Goal: Task Accomplishment & Management: Use online tool/utility

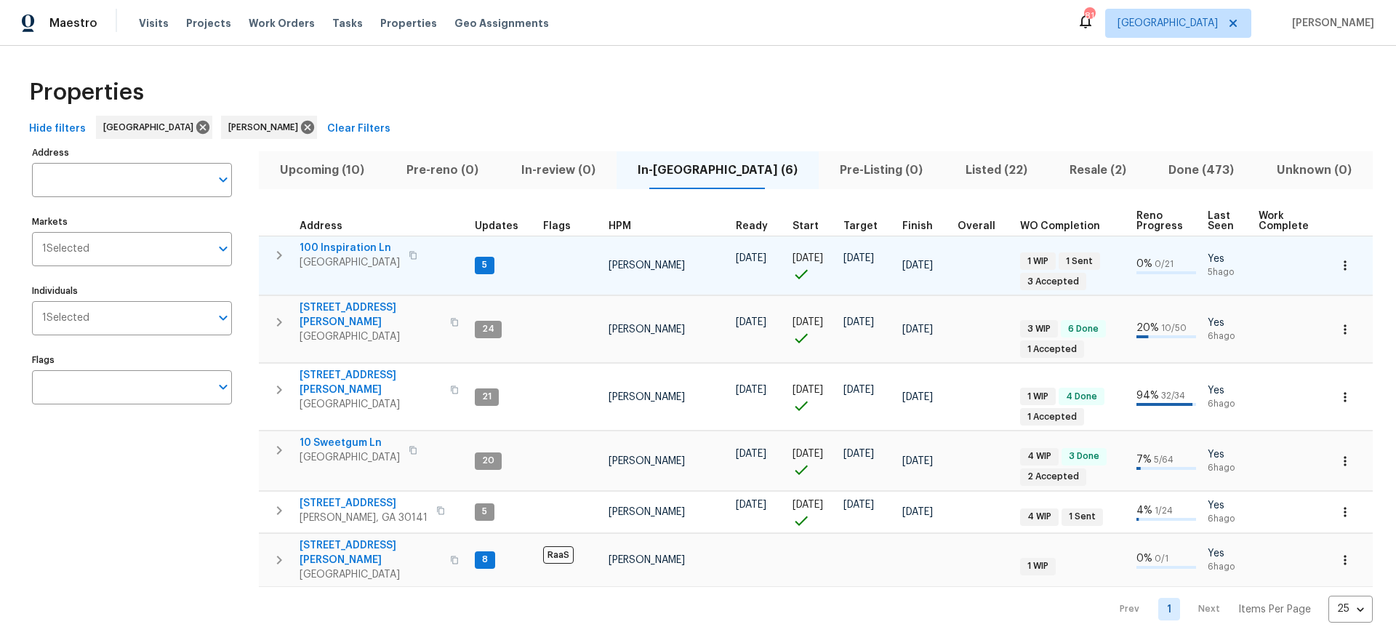
click at [337, 249] on span "100 Inspiration Ln" at bounding box center [350, 248] width 100 height 15
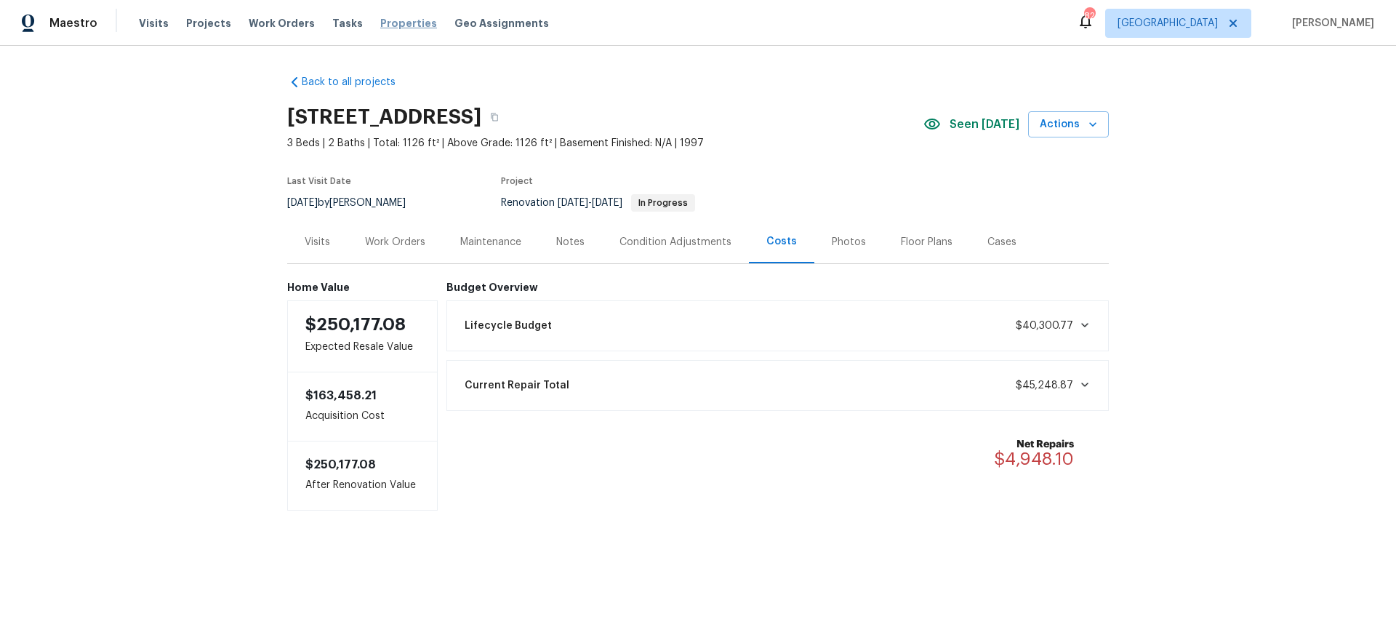
click at [389, 21] on span "Properties" at bounding box center [408, 23] width 57 height 15
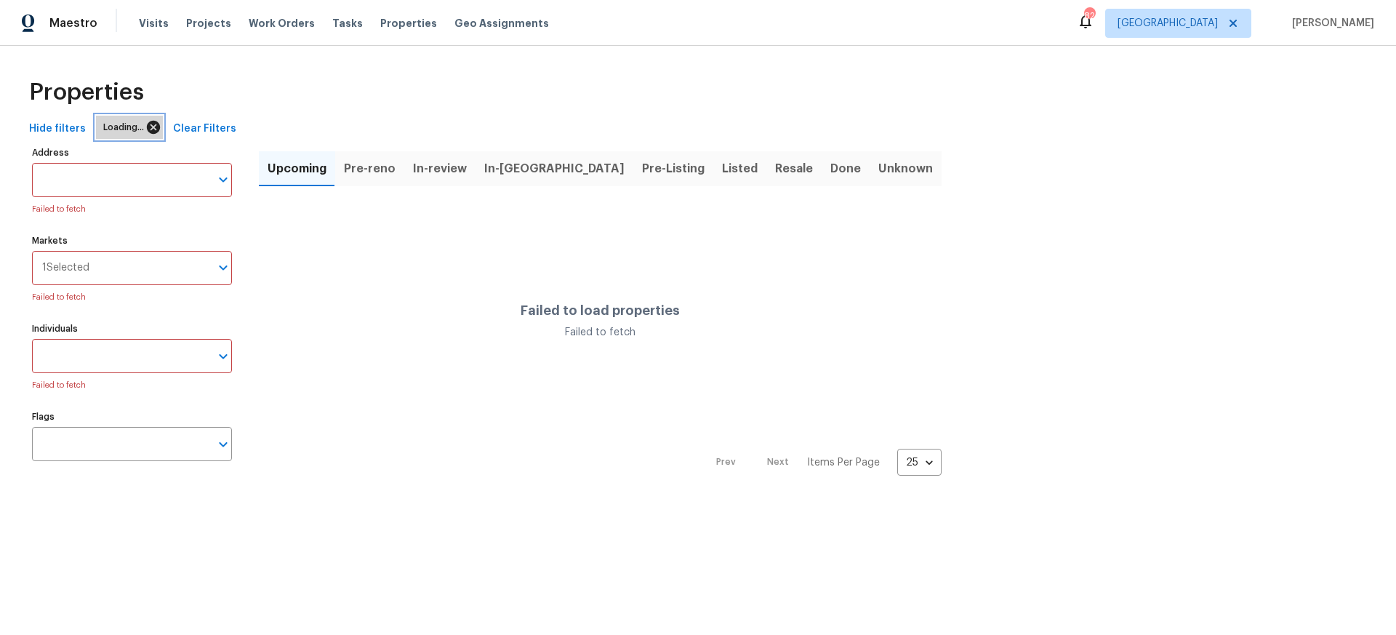
click at [152, 127] on icon at bounding box center [153, 127] width 13 height 13
paste input "[STREET_ADDRESS][PERSON_NAME]"
type input "1908 Hazel Nut"
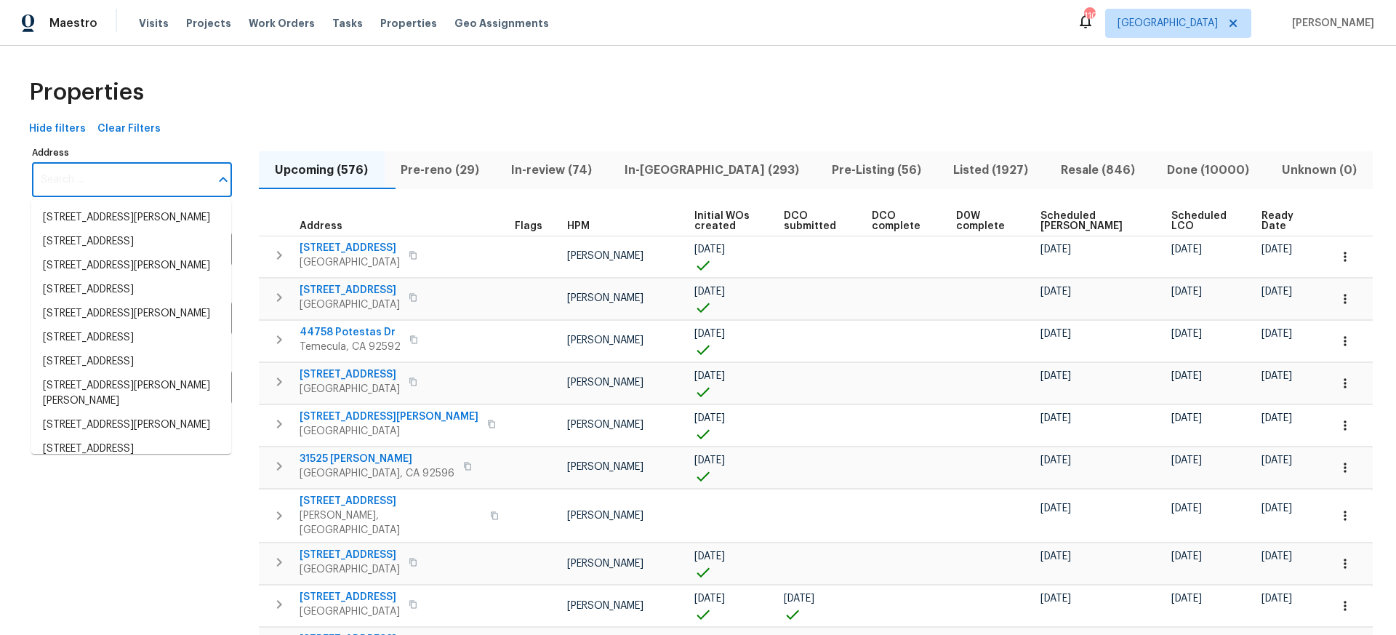
paste input "[STREET_ADDRESS][PERSON_NAME]"
type input "[STREET_ADDRESS][PERSON_NAME]"
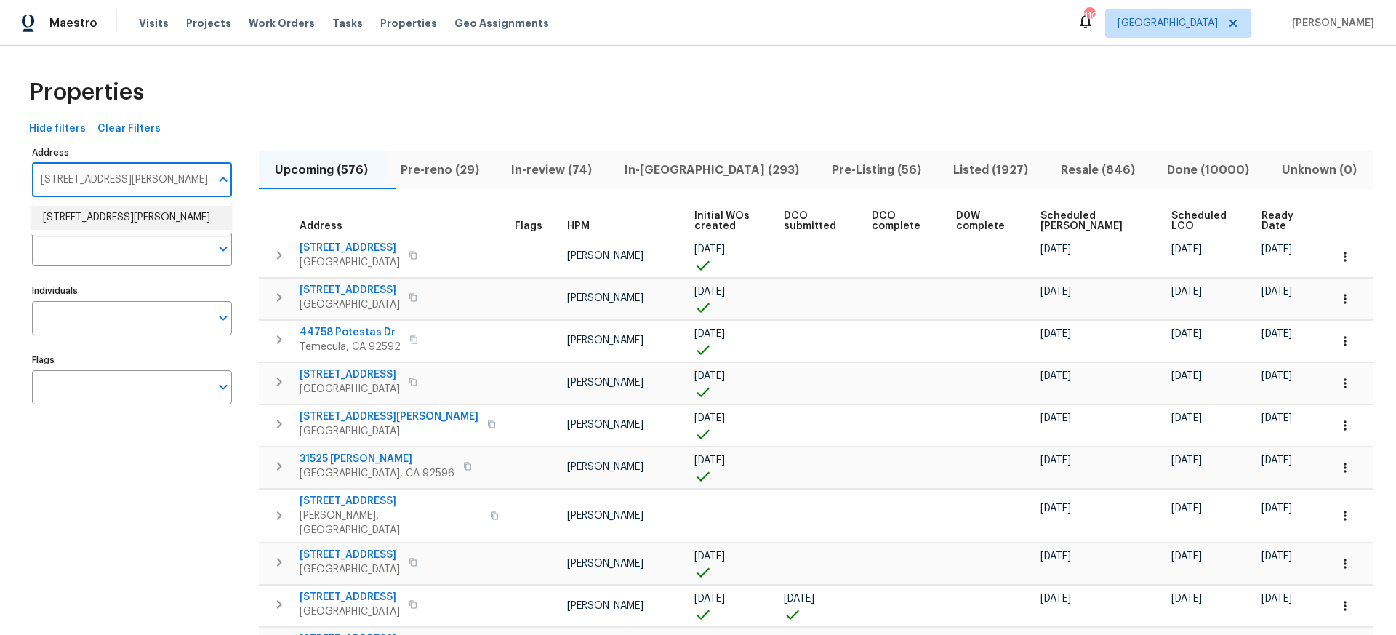
click at [137, 220] on li "1908 Hazel Nut Ct Agoura Hills CA 91301" at bounding box center [131, 218] width 200 height 24
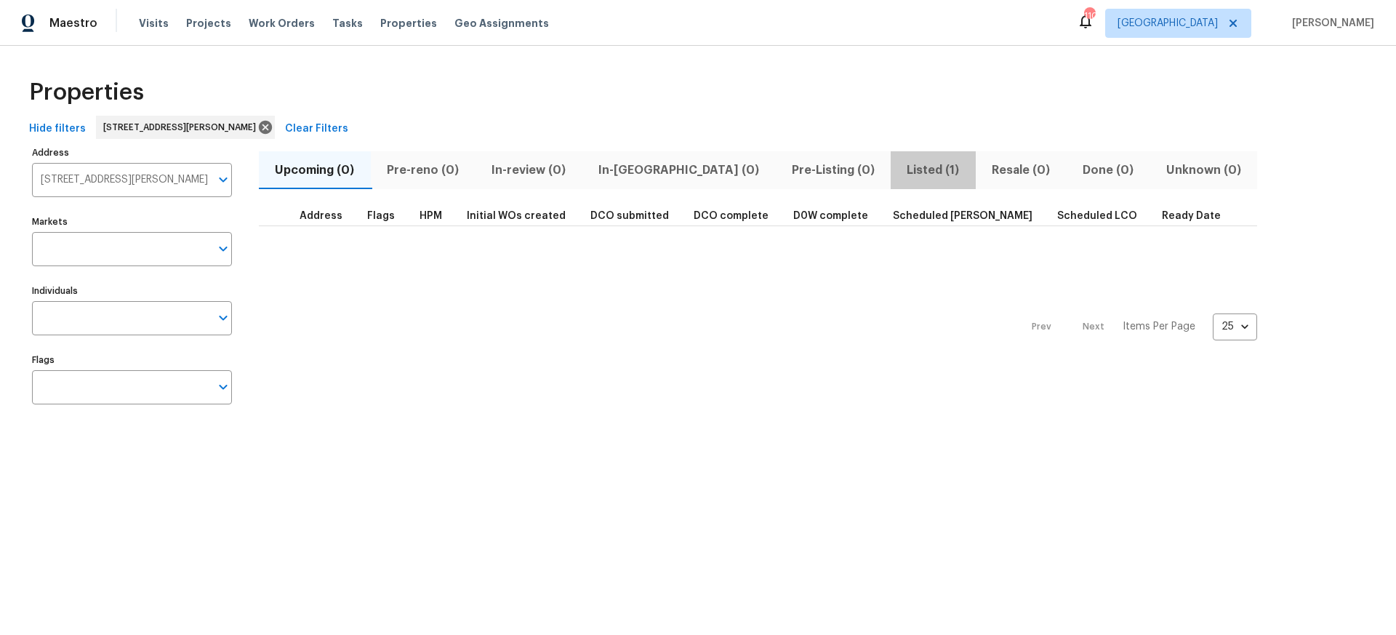
click at [900, 168] on span "Listed (1)" at bounding box center [934, 170] width 68 height 20
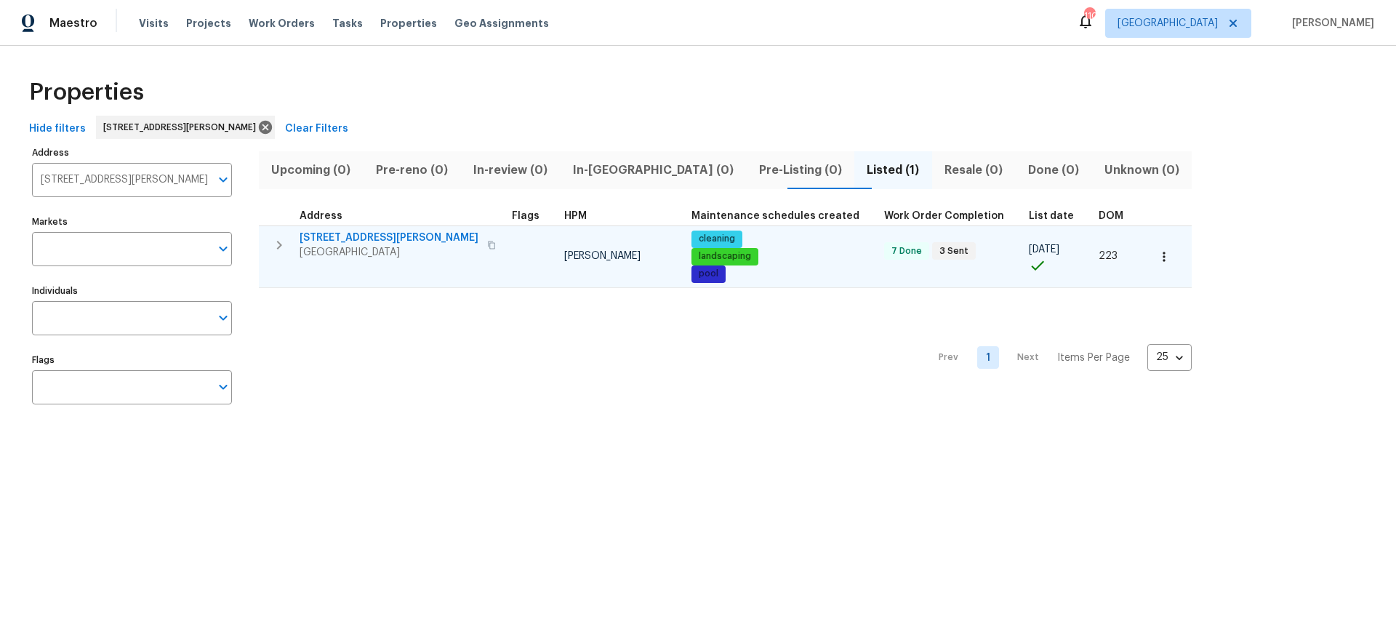
click at [335, 239] on span "1908 Hazel Nut Ct" at bounding box center [389, 238] width 179 height 15
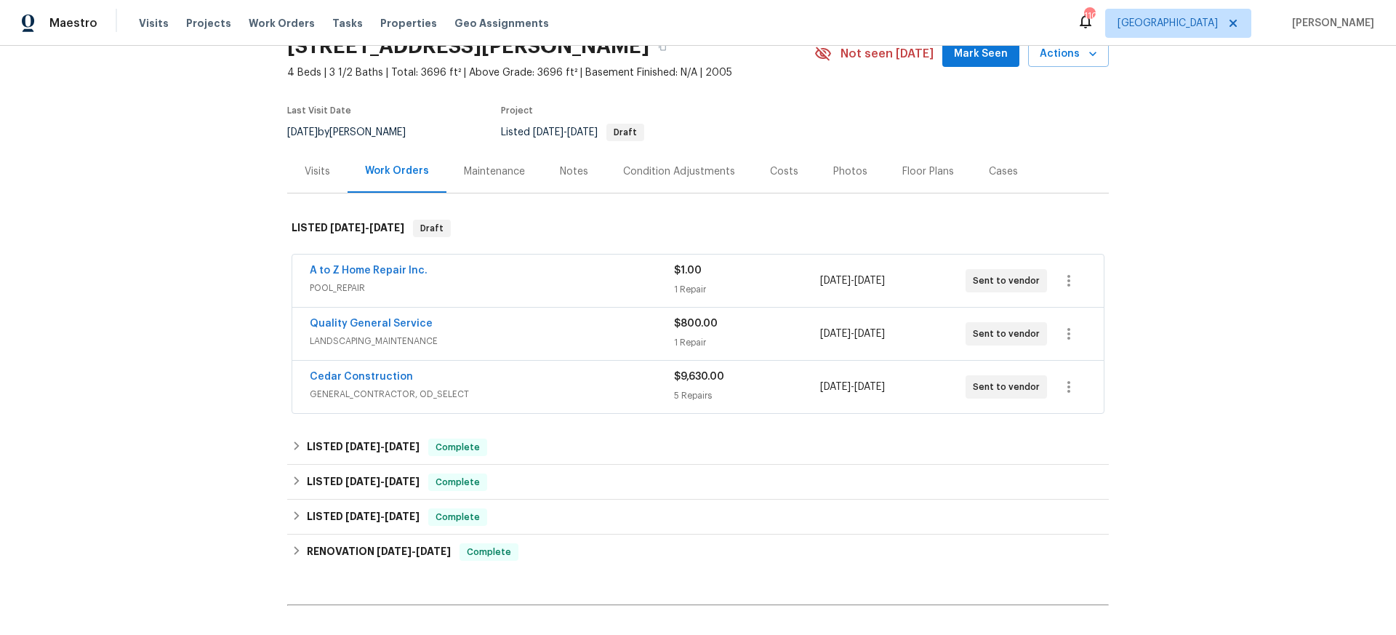
scroll to position [76, 0]
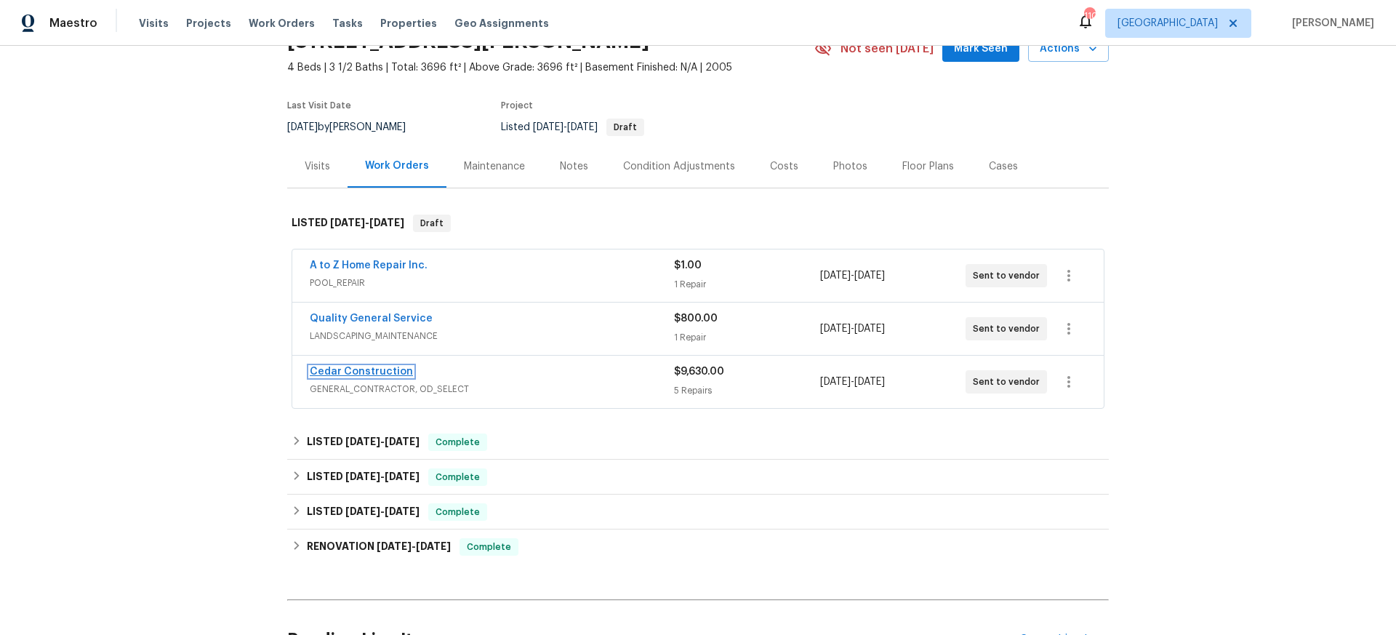
click at [385, 372] on link "Cedar Construction" at bounding box center [361, 372] width 103 height 10
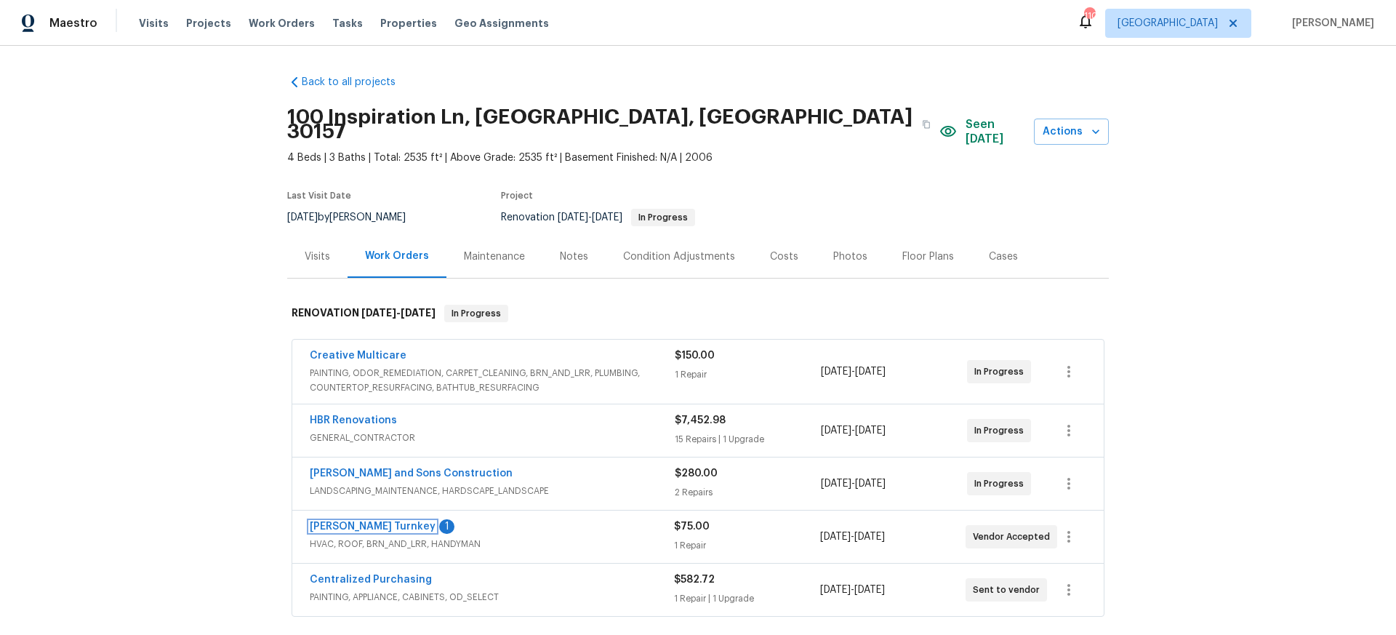
click at [349, 521] on link "Davis Turnkey" at bounding box center [373, 526] width 126 height 10
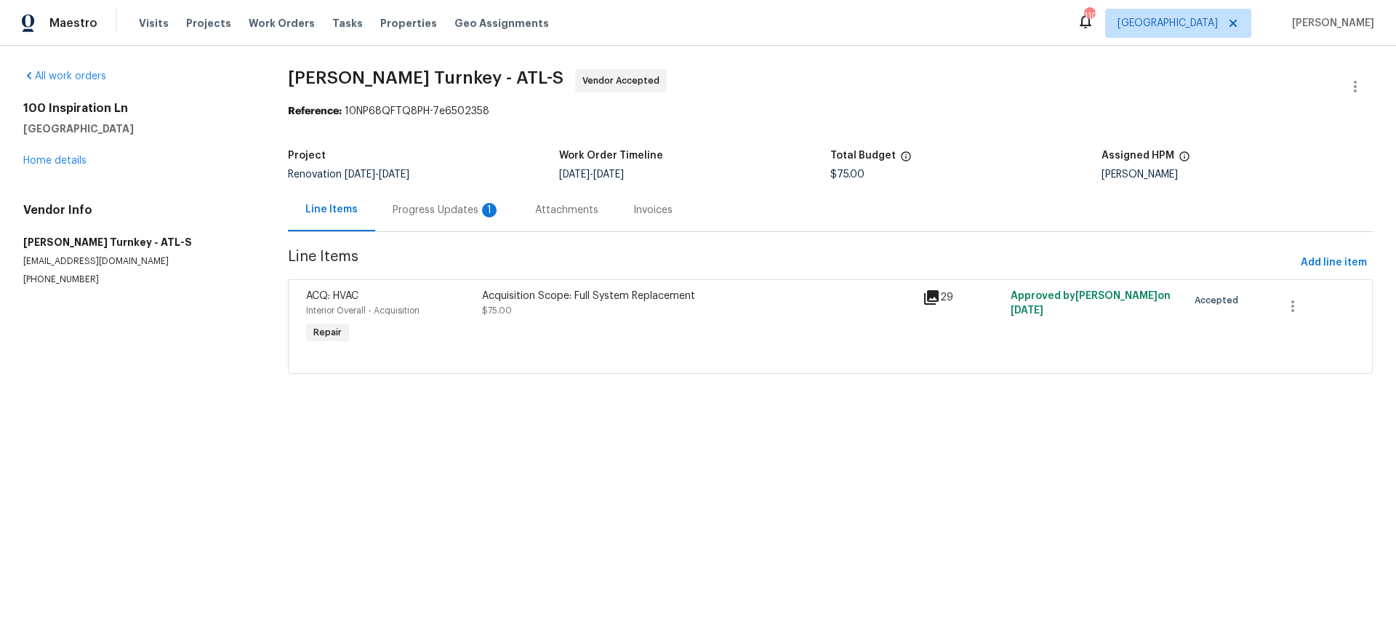
click at [429, 212] on div "Progress Updates 1" at bounding box center [447, 210] width 108 height 15
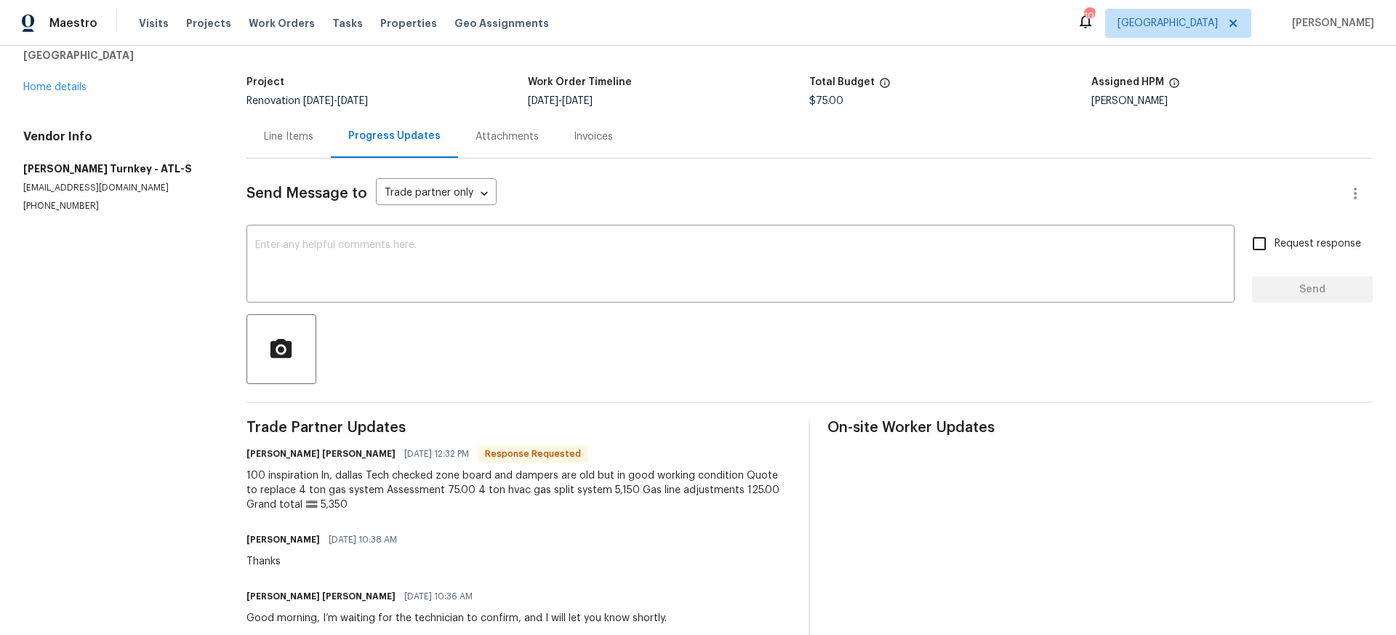
scroll to position [81, 0]
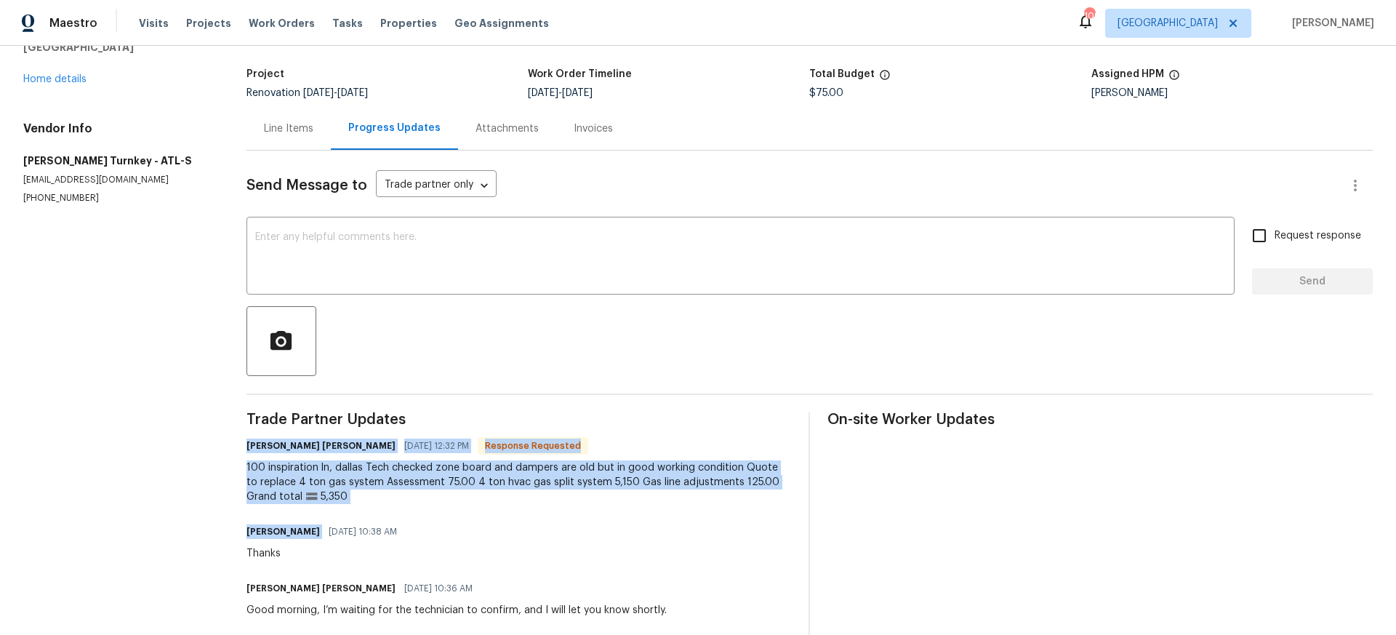
drag, startPoint x: 252, startPoint y: 445, endPoint x: 325, endPoint y: 508, distance: 97.0
click at [325, 508] on div "Trade Partner Updates Juan David Aguilar 10/01/2025 12:32 PM Response Requested…" at bounding box center [519, 608] width 545 height 393
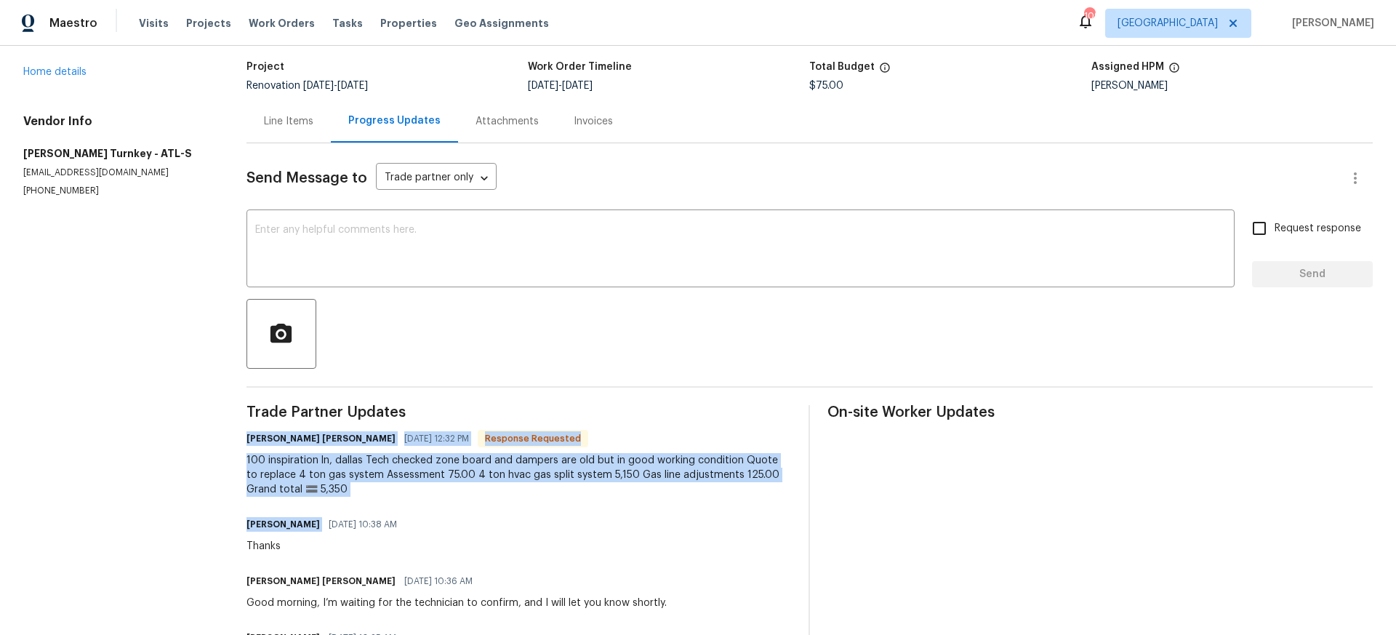
copy div "Juan David Aguilar 10/01/2025 12:32 PM Response Requested 100 inspiration ln, d…"
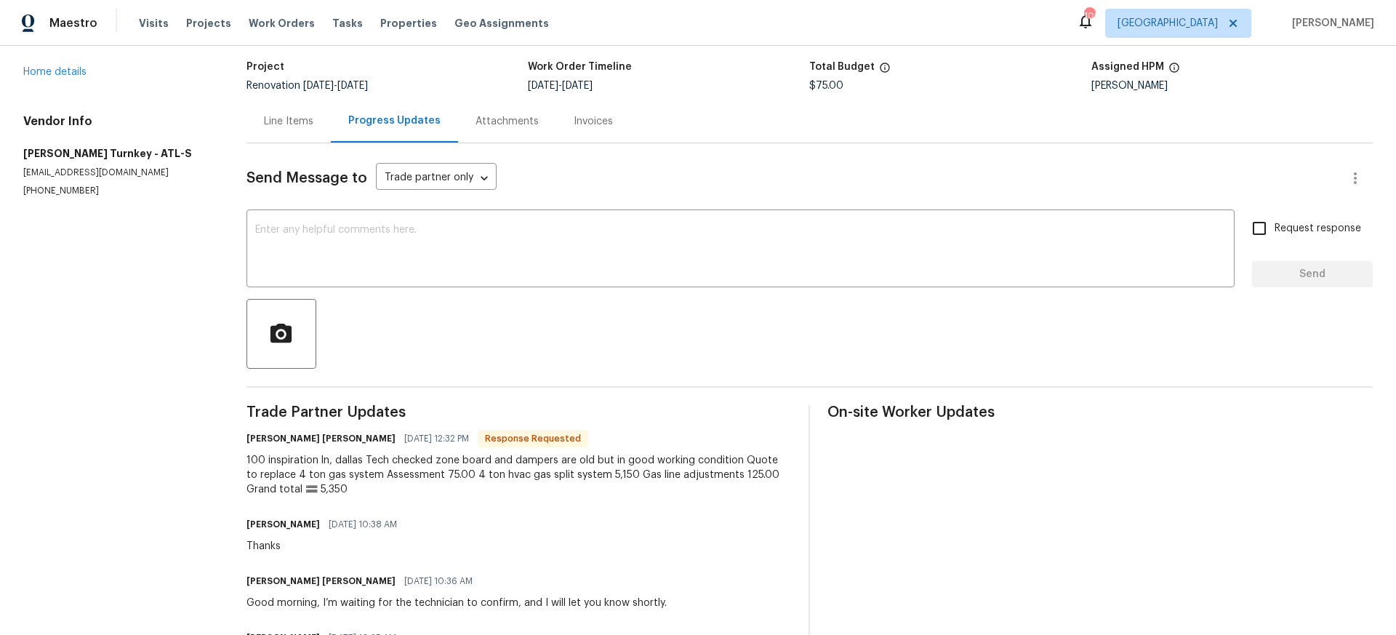
click at [297, 123] on div "Line Items" at bounding box center [288, 121] width 49 height 15
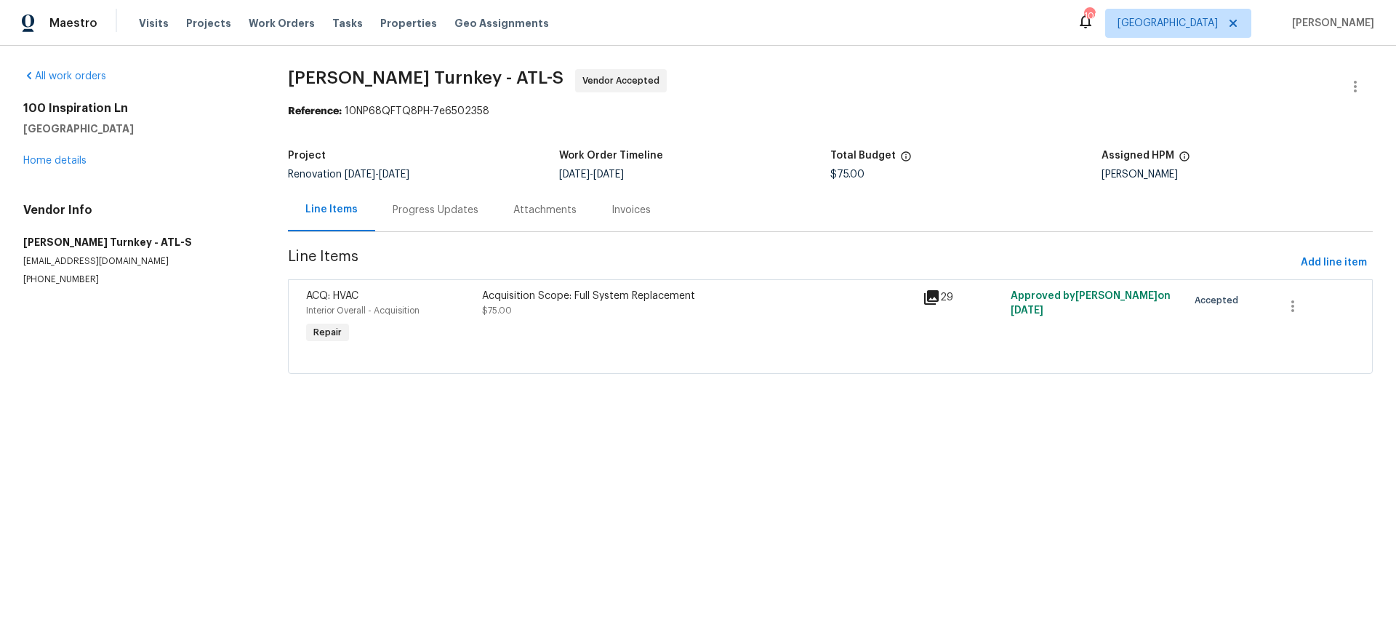
click at [535, 326] on div "Acquisition Scope: Full System Replacement $75.00" at bounding box center [698, 317] width 441 height 67
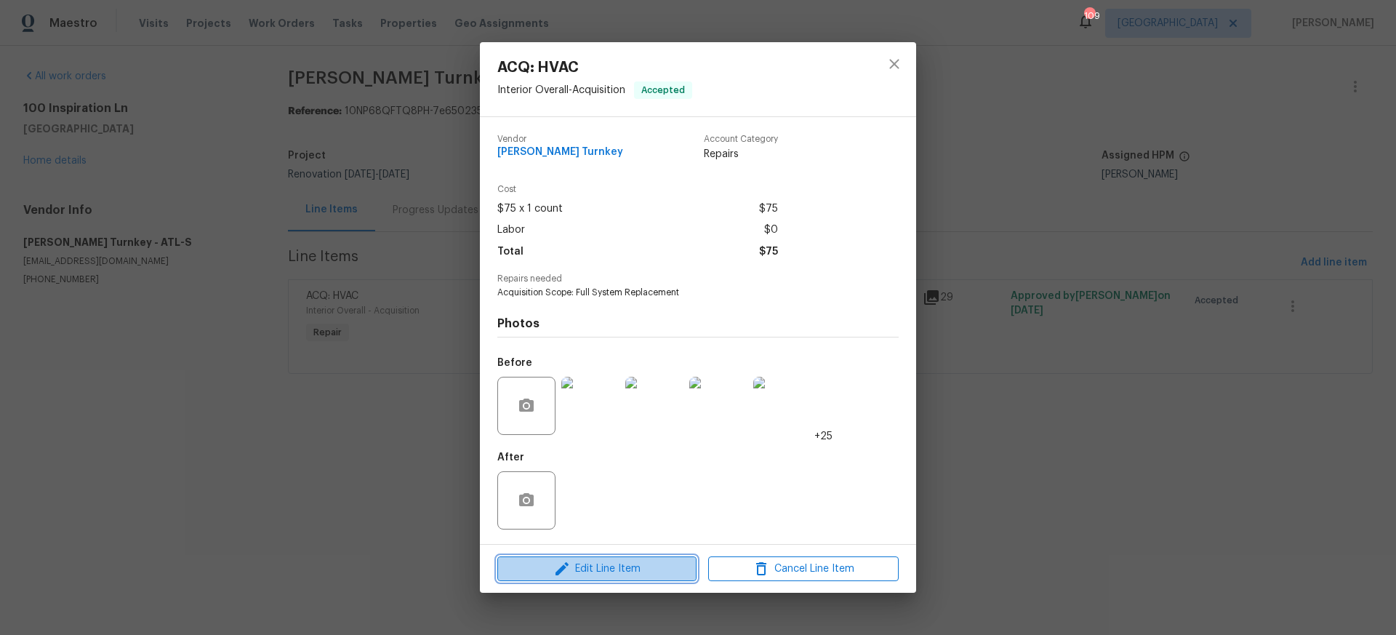
click at [604, 562] on span "Edit Line Item" at bounding box center [597, 569] width 191 height 18
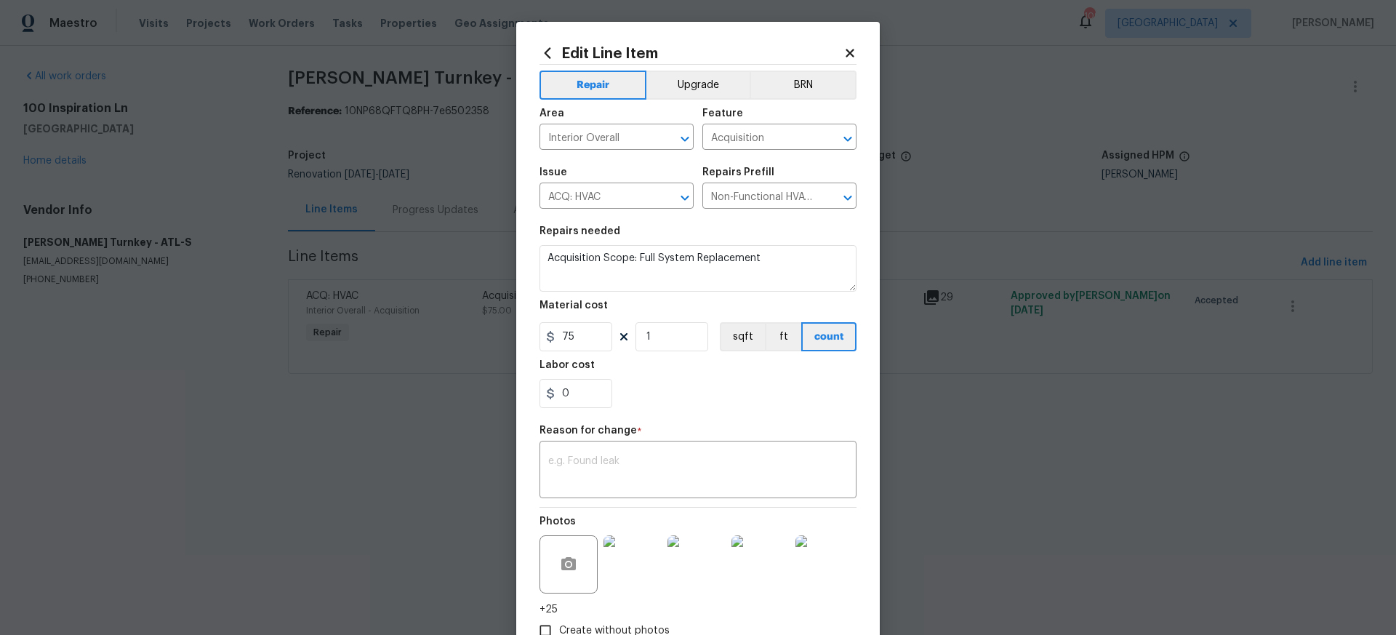
click at [851, 57] on icon at bounding box center [850, 53] width 13 height 13
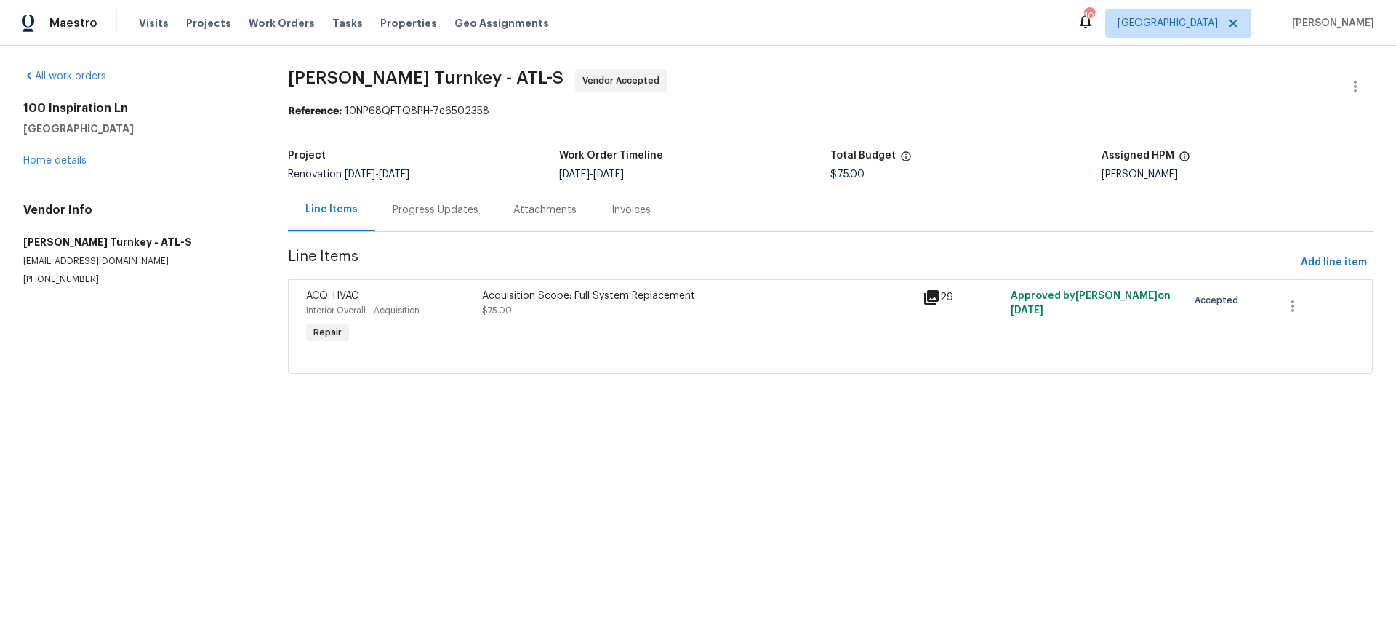
click at [427, 212] on div "Progress Updates" at bounding box center [436, 210] width 86 height 15
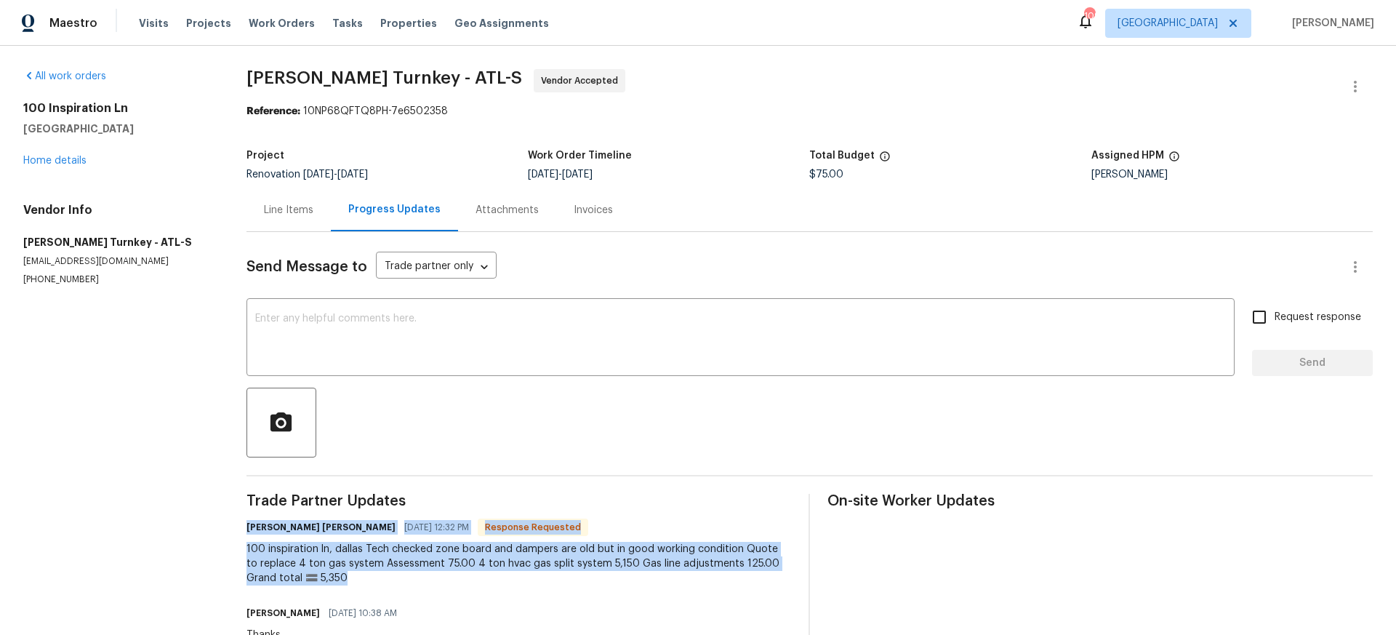
drag, startPoint x: 252, startPoint y: 527, endPoint x: 347, endPoint y: 578, distance: 108.4
click at [347, 579] on div "Juan David Aguilar 10/01/2025 12:32 PM Response Requested 100 inspiration ln, d…" at bounding box center [519, 551] width 545 height 68
copy div "Juan David Aguilar 10/01/2025 12:32 PM Response Requested 100 inspiration ln, d…"
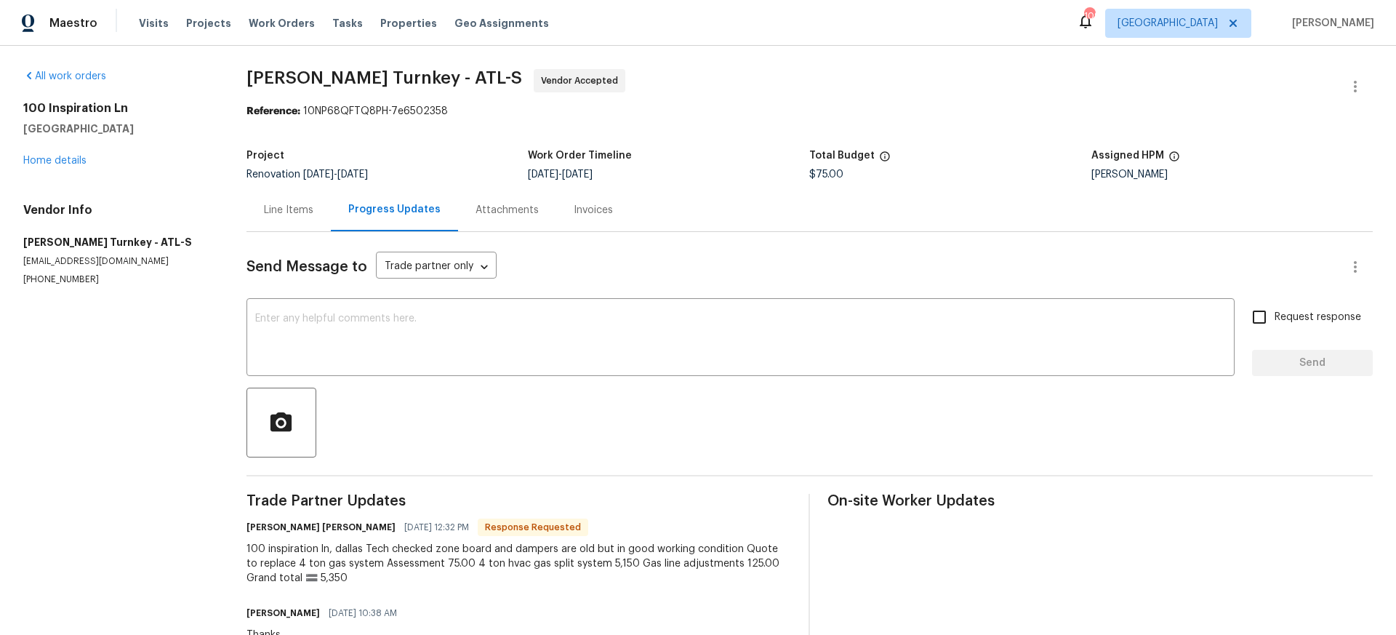
click at [289, 207] on div "Line Items" at bounding box center [288, 210] width 49 height 15
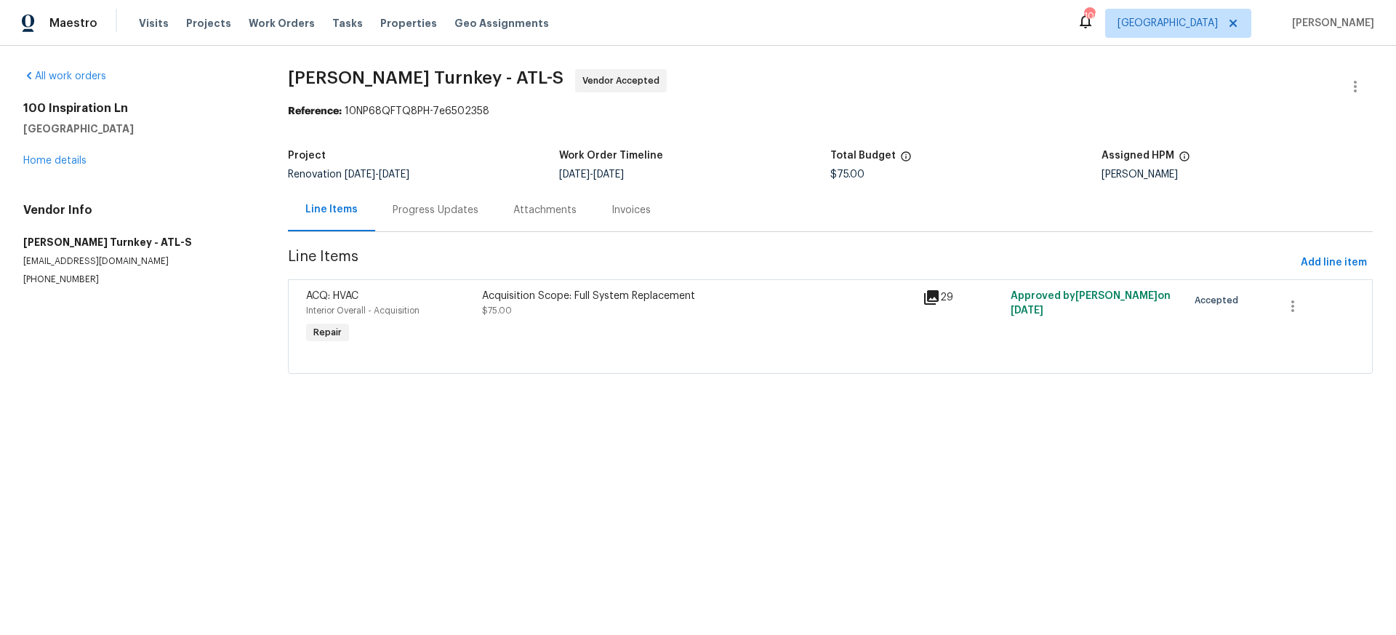
click at [588, 313] on div "Acquisition Scope: Full System Replacement $75.00" at bounding box center [698, 303] width 432 height 29
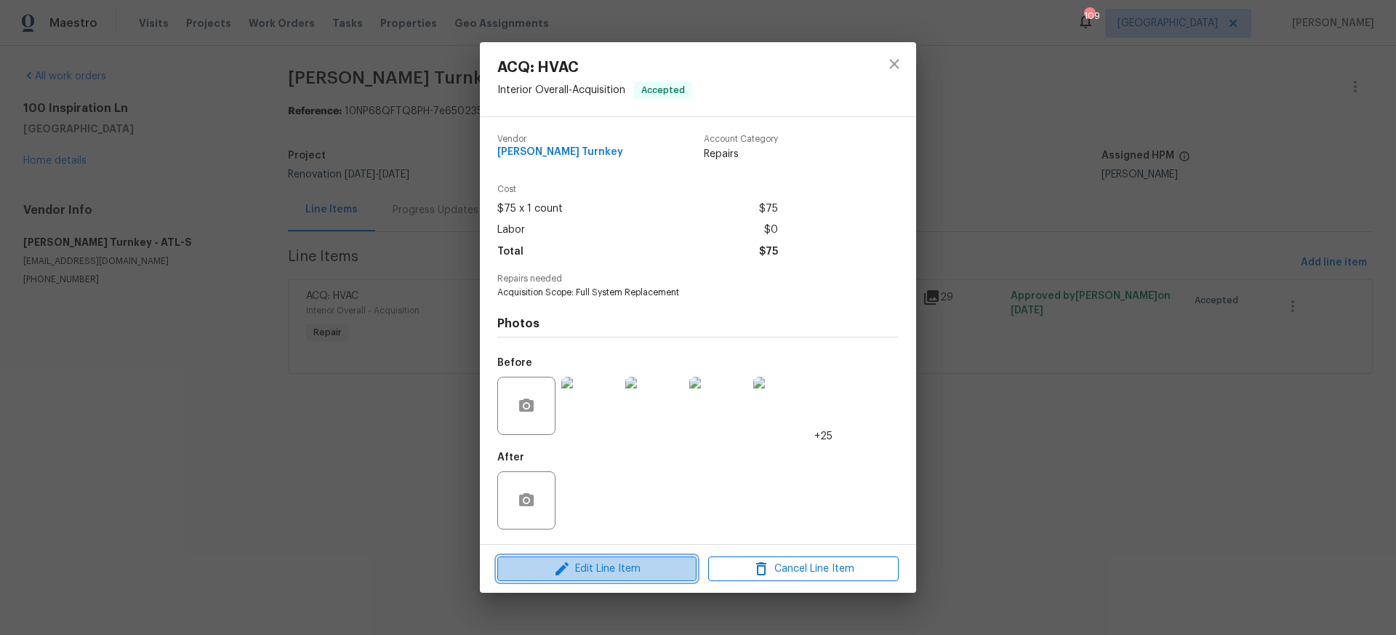
click at [611, 568] on span "Edit Line Item" at bounding box center [597, 569] width 191 height 18
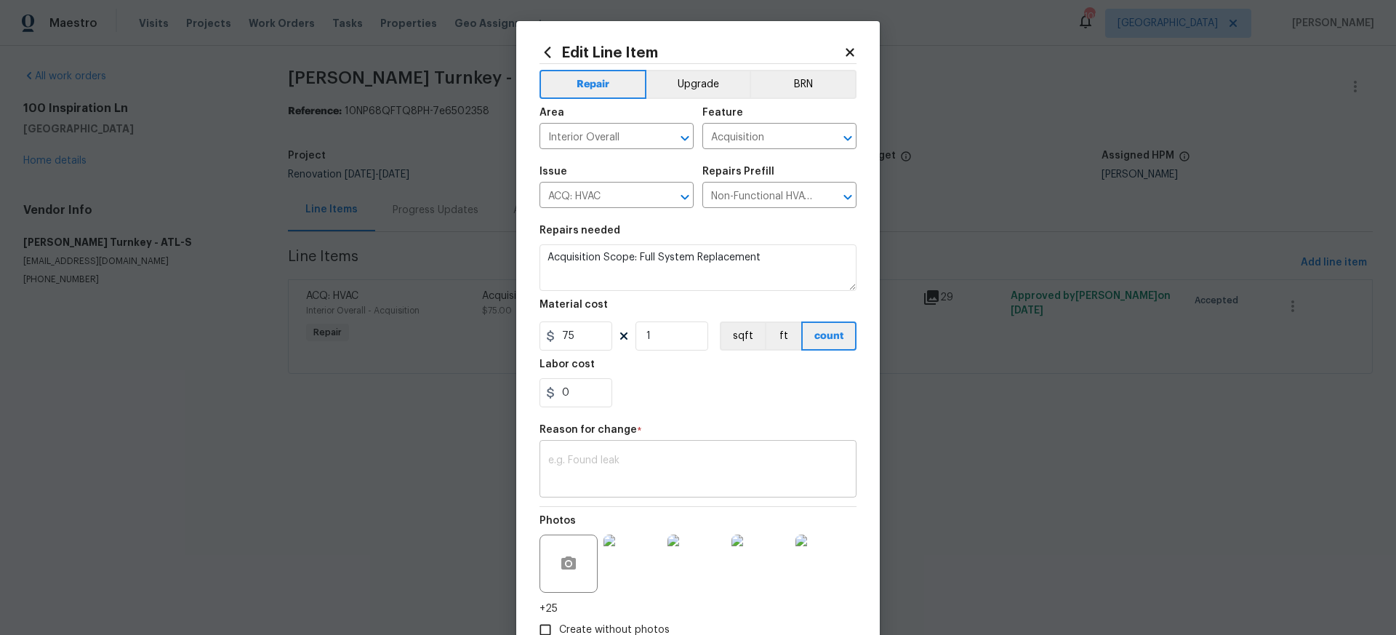
scroll to position [7, 0]
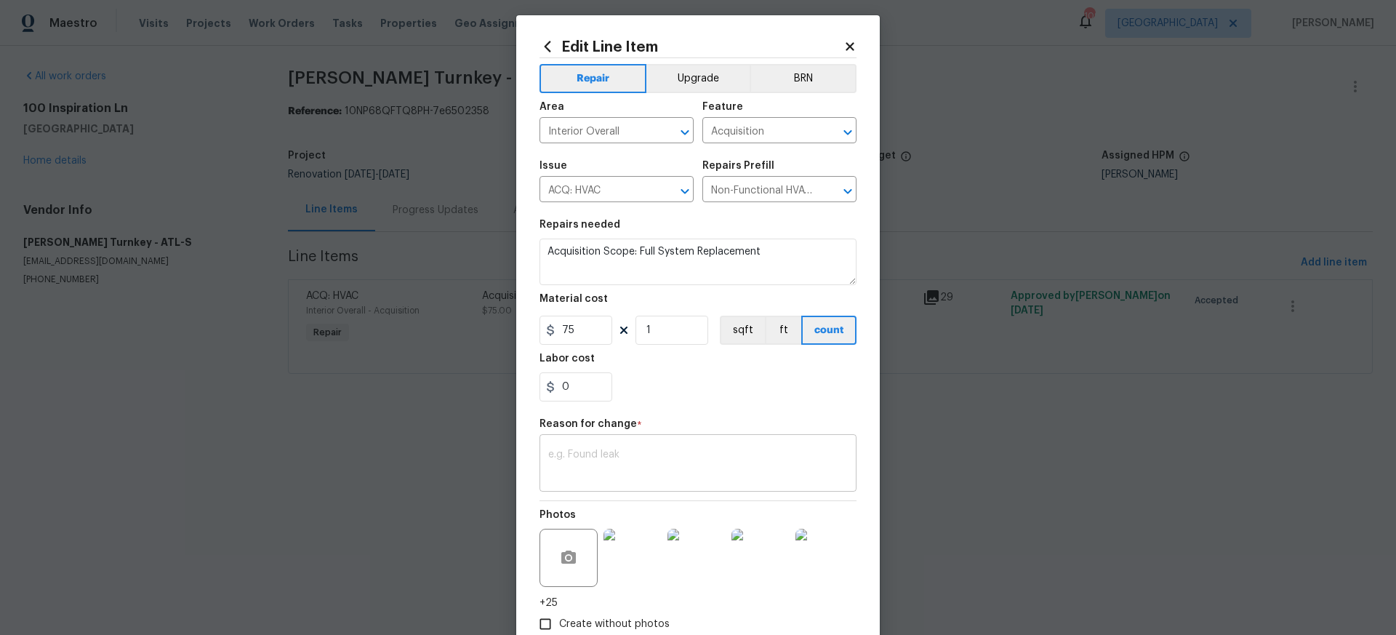
click at [549, 445] on div "x ​" at bounding box center [698, 465] width 317 height 54
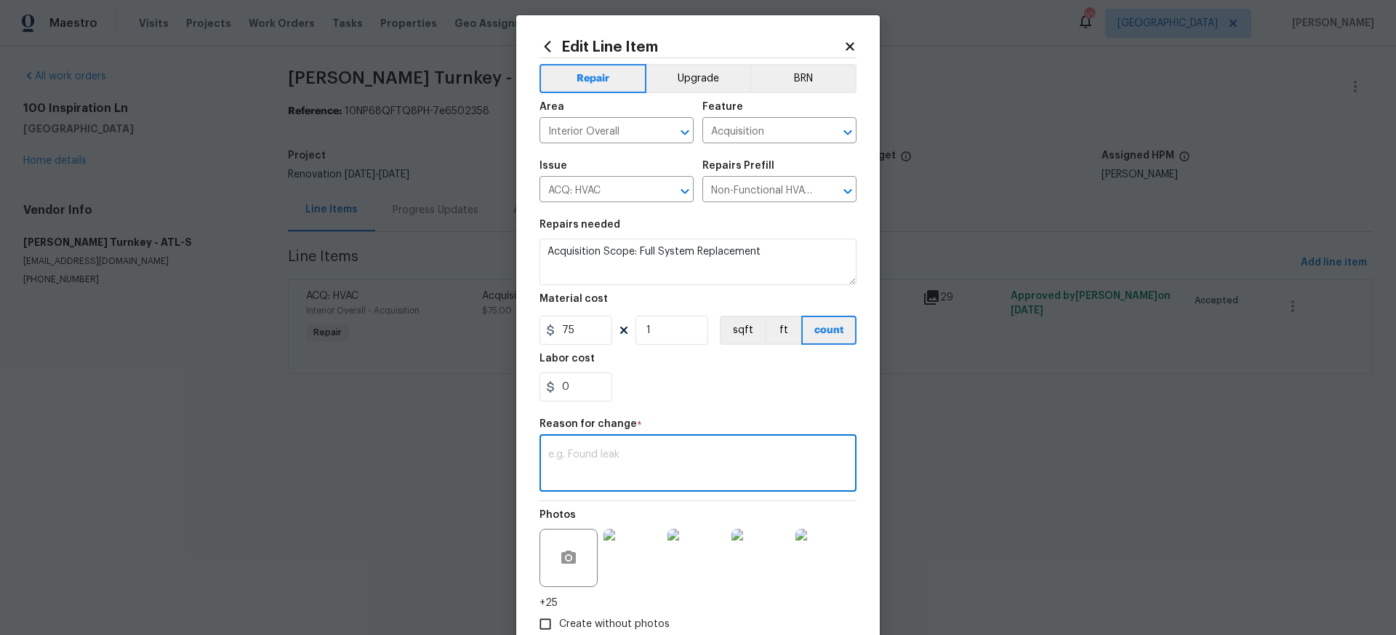
scroll to position [9, 0]
paste textarea "Juan David Aguilar 10/01/2025 12:32 PM Response Requested 100 inspiration ln, d…"
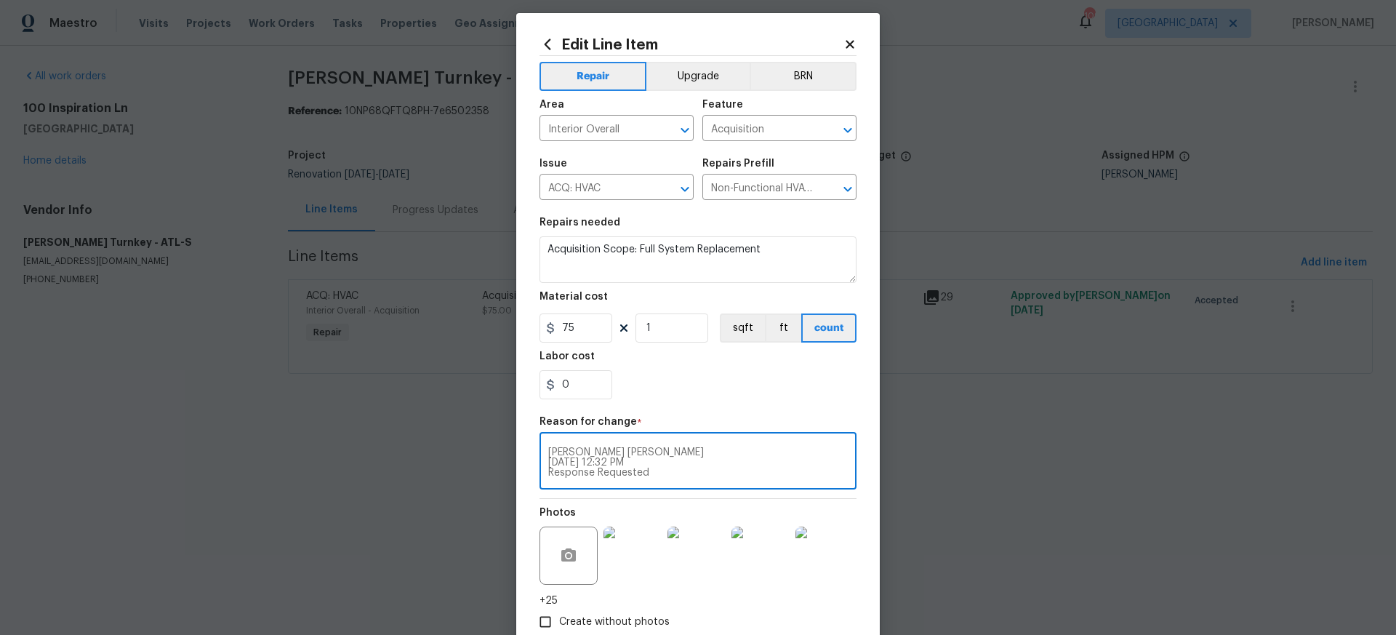
scroll to position [51, 0]
type textarea "Juan David Aguilar 10/01/2025 12:32 PM Response Requested 100 inspiration ln, d…"
click at [580, 321] on input "75" at bounding box center [576, 327] width 73 height 29
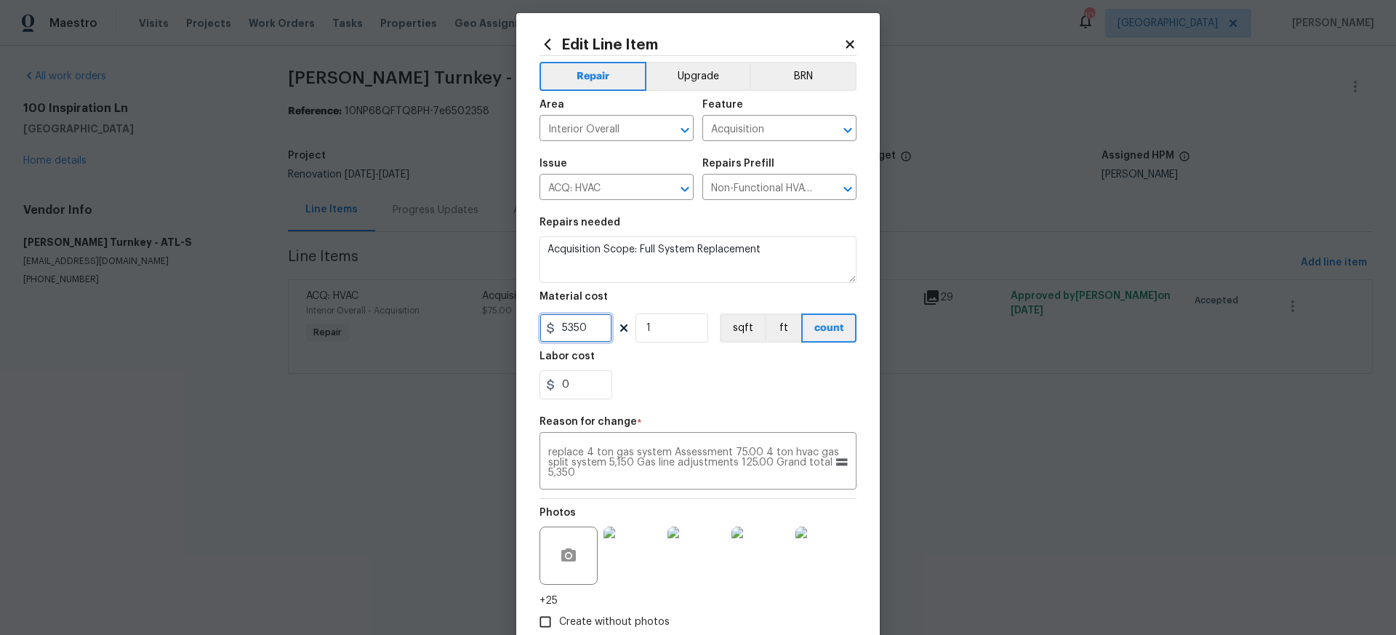
type input "5350"
click at [631, 373] on div "0" at bounding box center [698, 384] width 317 height 29
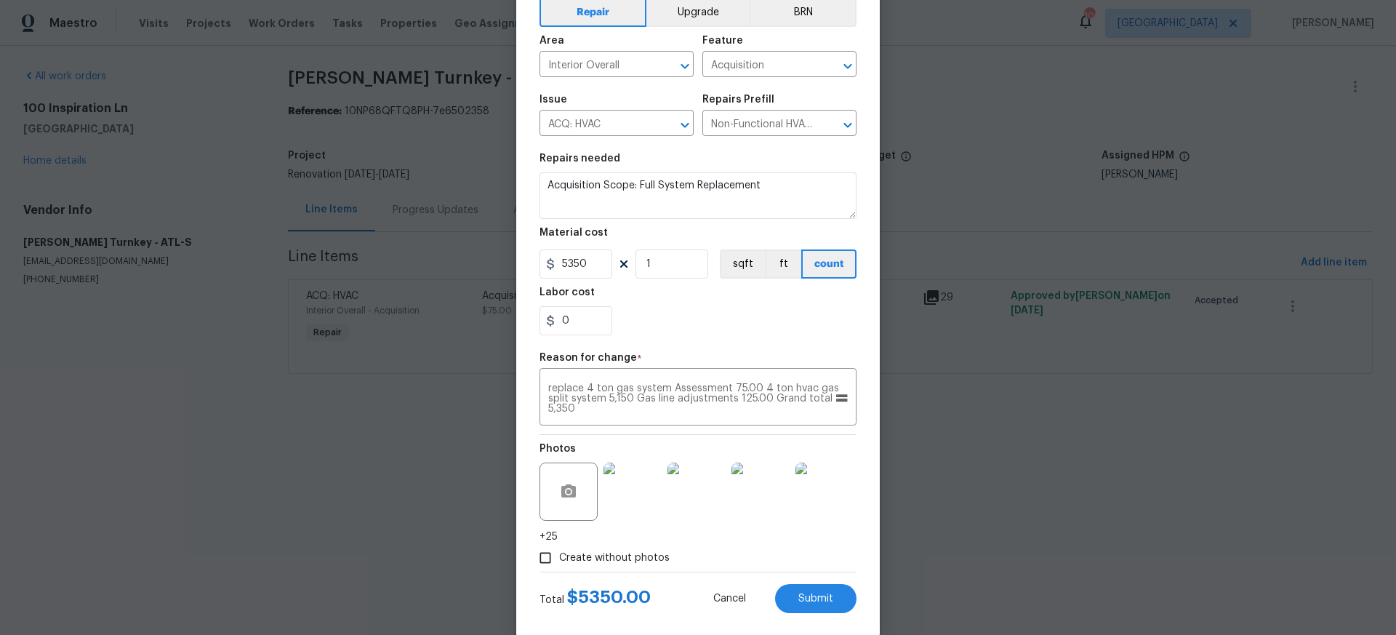
scroll to position [97, 0]
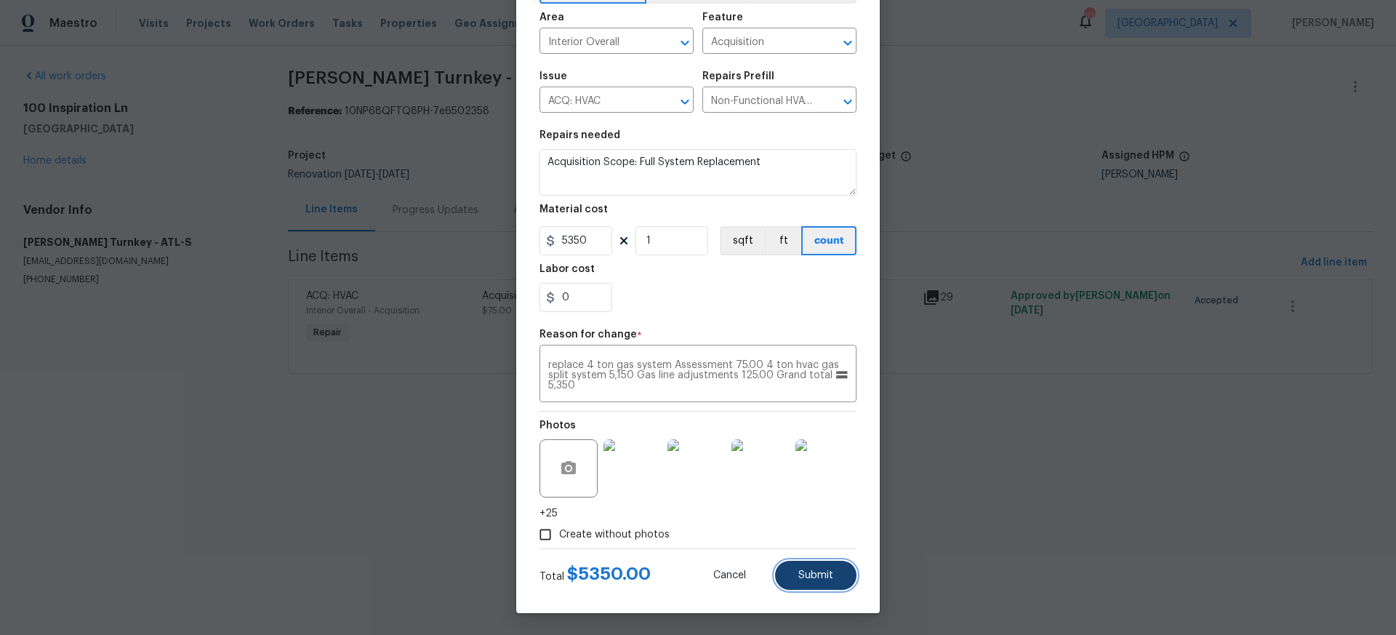
click at [820, 574] on span "Submit" at bounding box center [816, 575] width 35 height 11
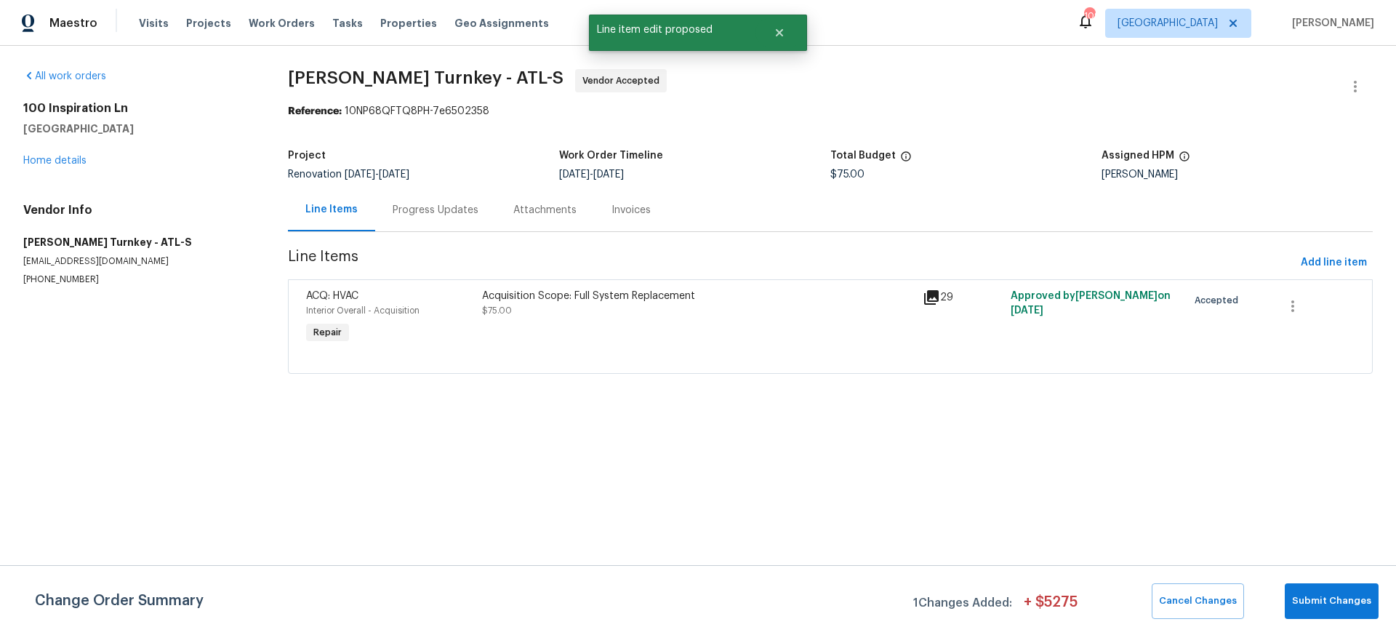
scroll to position [0, 0]
click at [1340, 601] on span "Submit Changes" at bounding box center [1331, 601] width 79 height 17
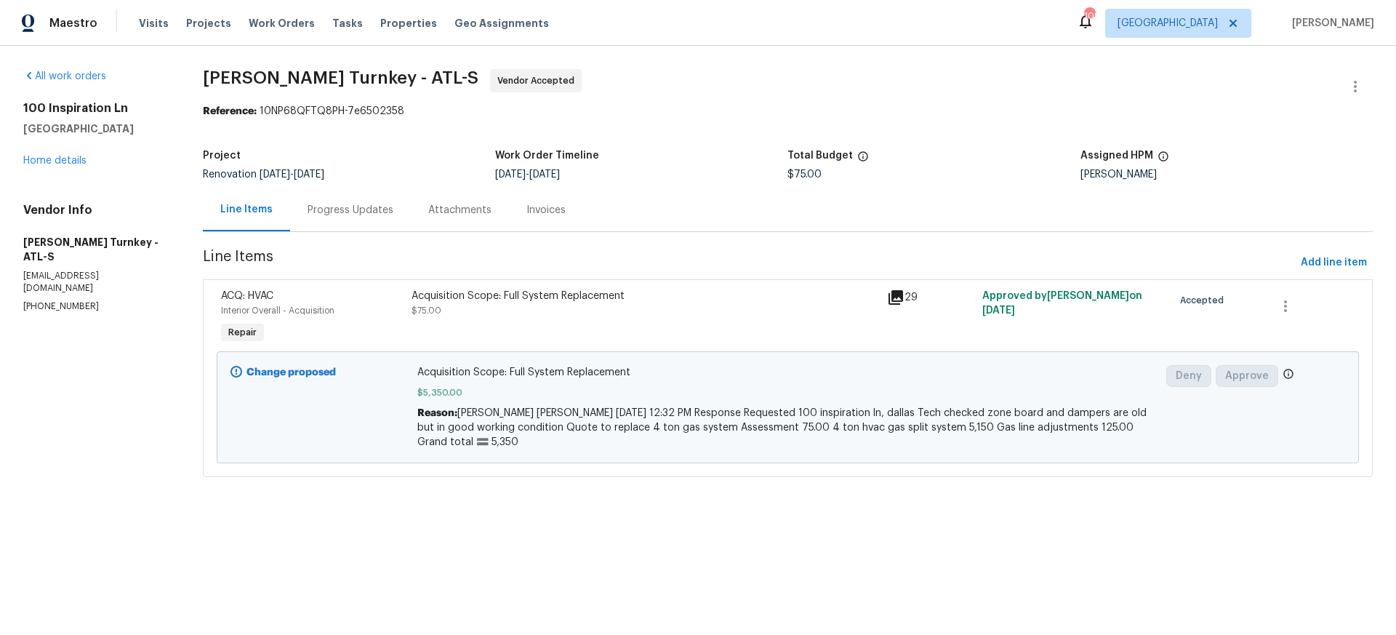
click at [358, 212] on div "Progress Updates" at bounding box center [351, 210] width 86 height 15
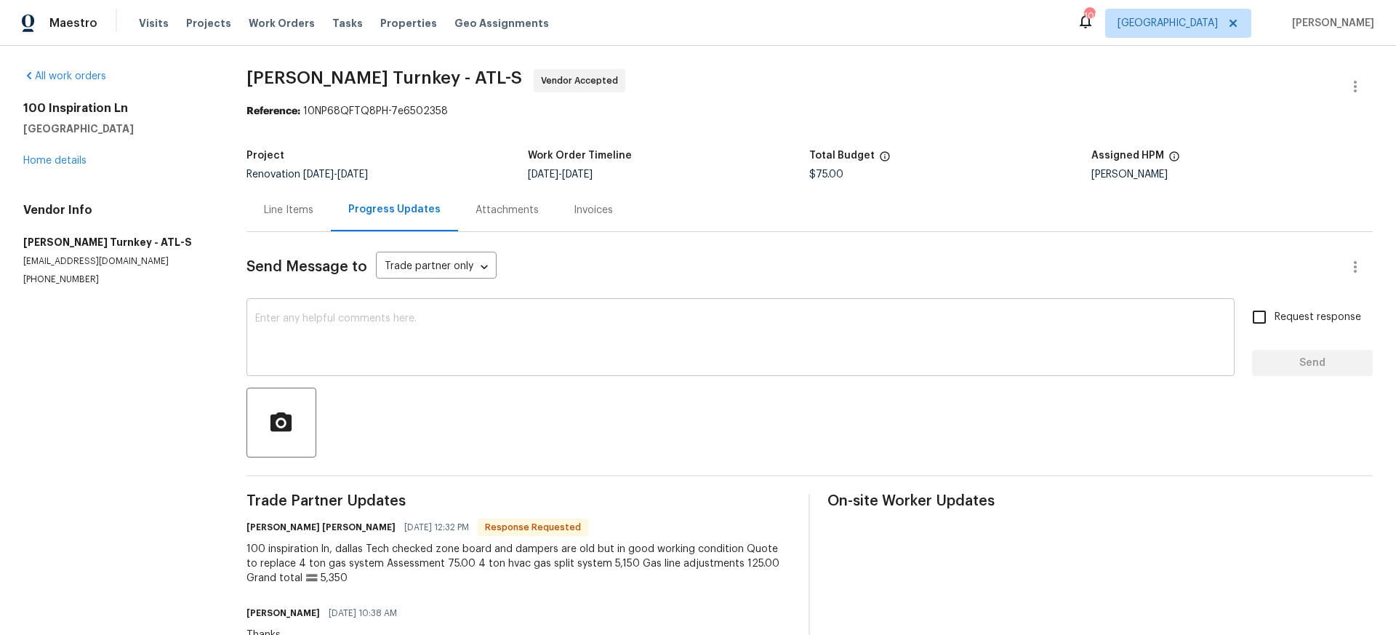
scroll to position [16, 0]
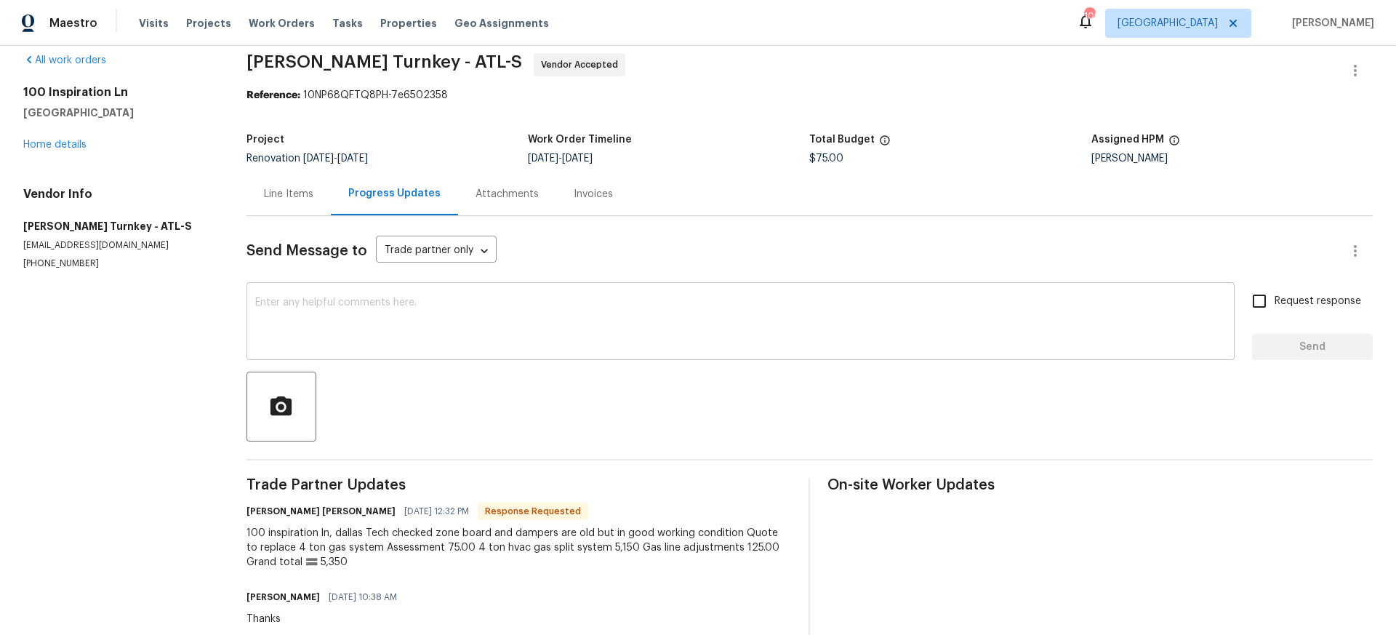
click at [328, 314] on textarea at bounding box center [740, 322] width 971 height 51
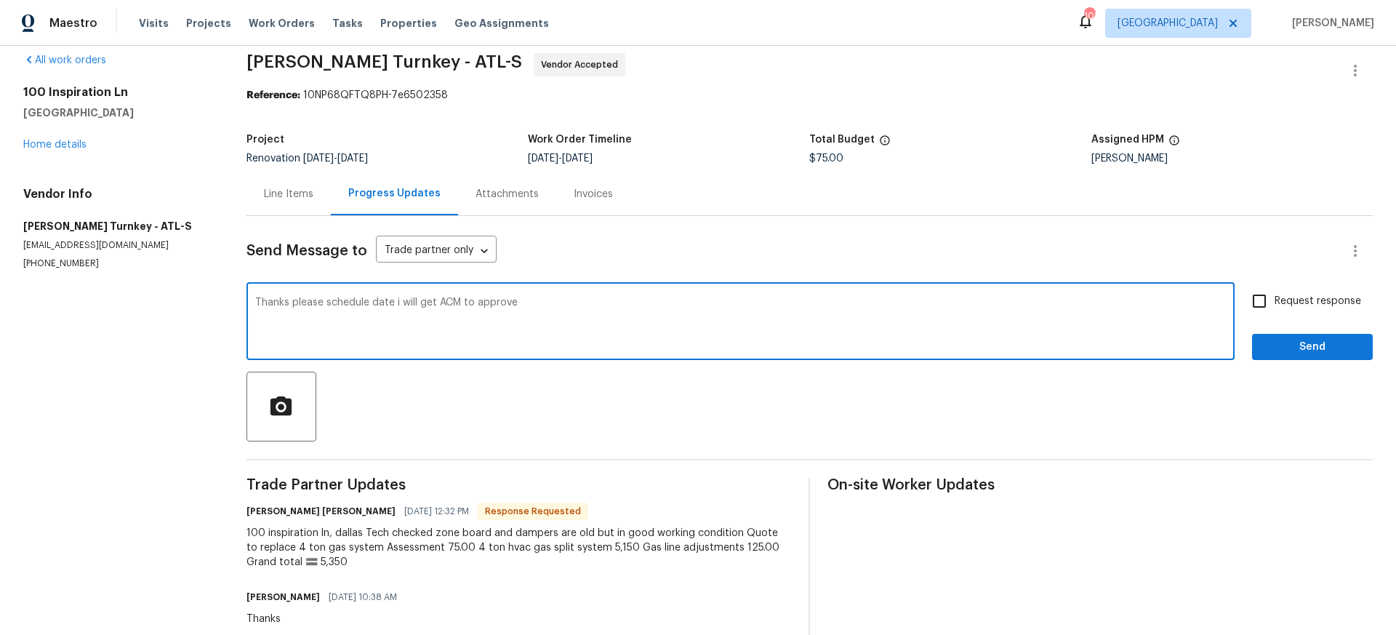
type textarea "Thanks please schedule date i will get ACM to approve"
click at [1260, 301] on input "Request response" at bounding box center [1259, 301] width 31 height 31
checkbox input "true"
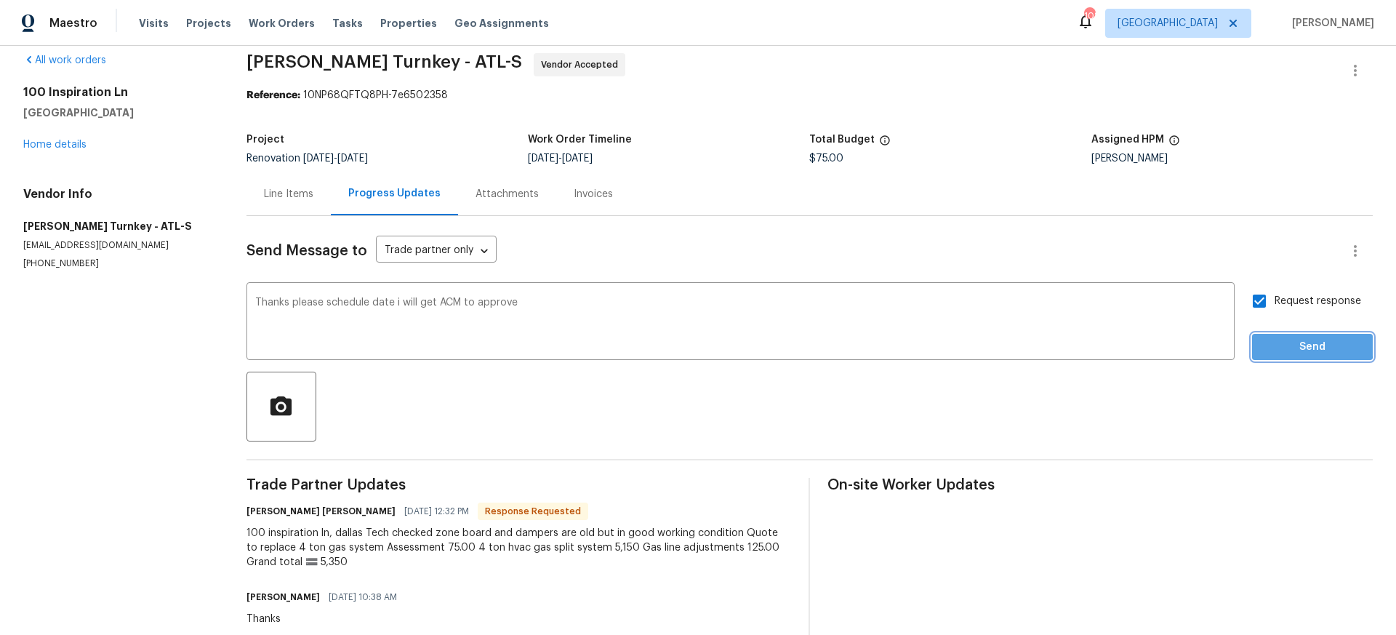
click at [1282, 344] on span "Send" at bounding box center [1312, 347] width 97 height 18
